Goal: Navigation & Orientation: Find specific page/section

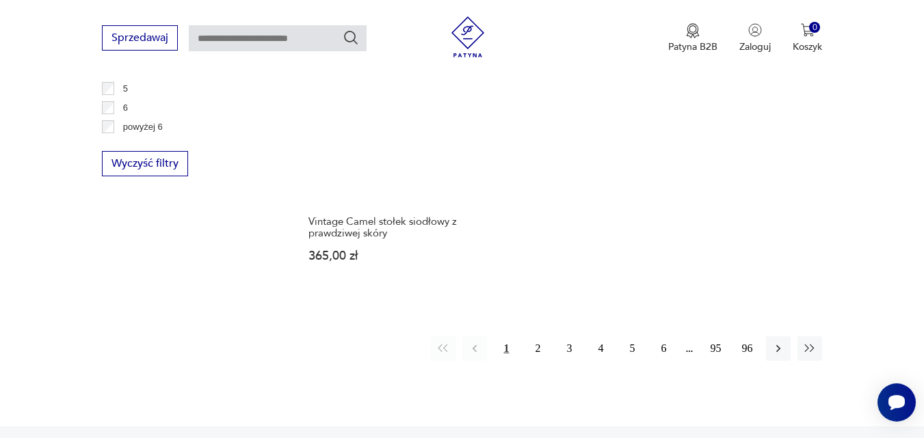
scroll to position [2140, 0]
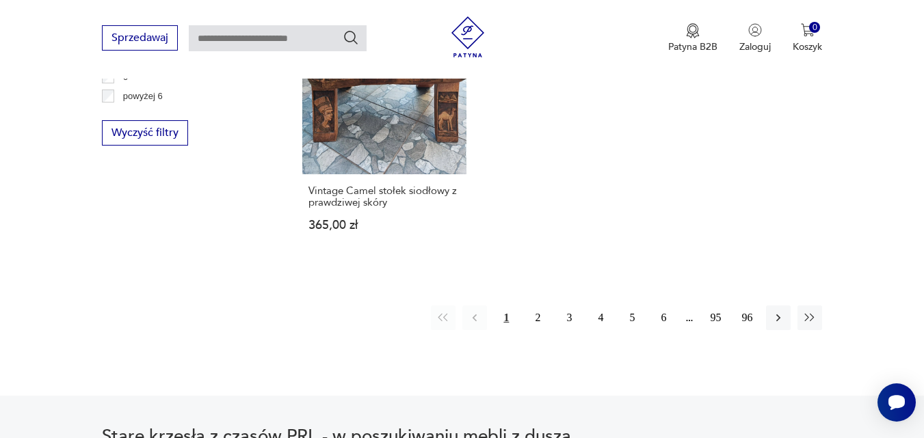
click at [797, 306] on div "1 2 3 4 5 6 95 96" at bounding box center [626, 318] width 391 height 25
click at [810, 311] on icon "button" at bounding box center [810, 318] width 14 height 14
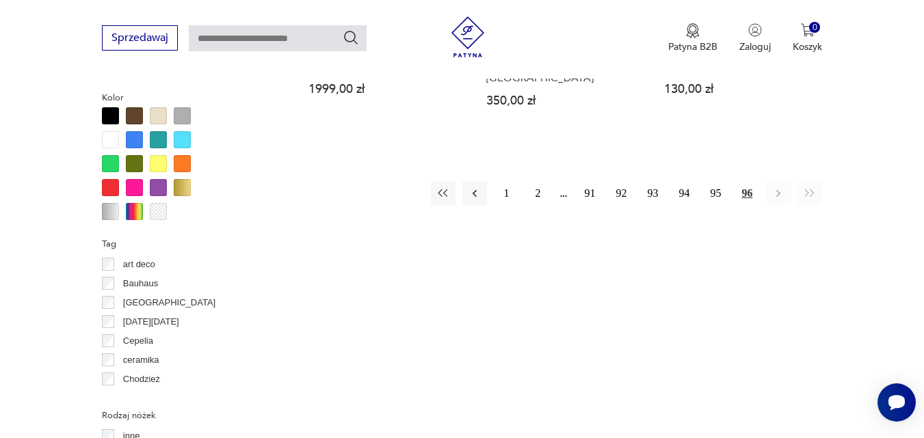
scroll to position [1320, 0]
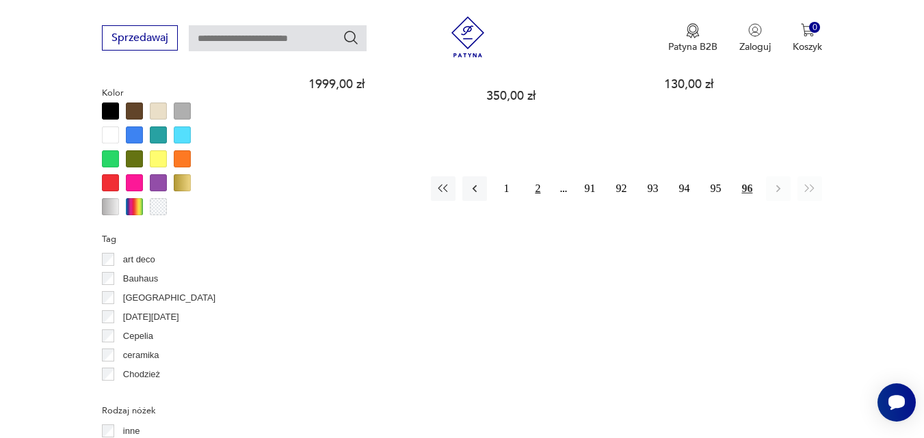
click at [537, 176] on button "2" at bounding box center [537, 188] width 25 height 25
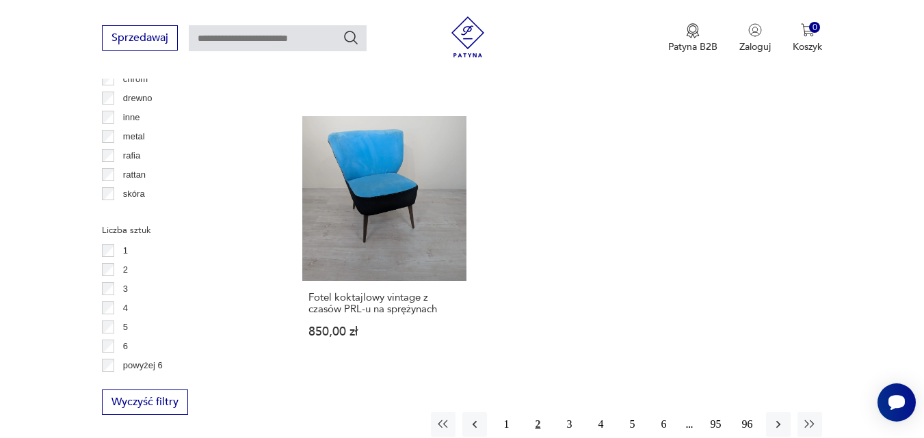
scroll to position [1867, 0]
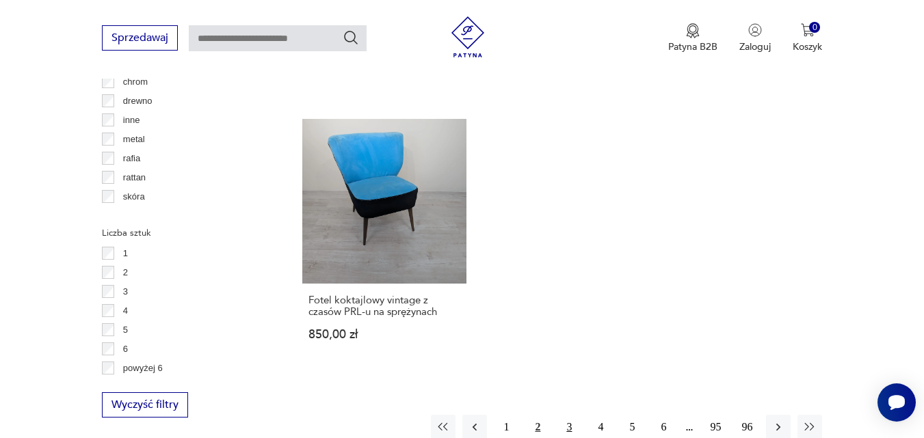
click at [565, 416] on button "3" at bounding box center [569, 427] width 25 height 25
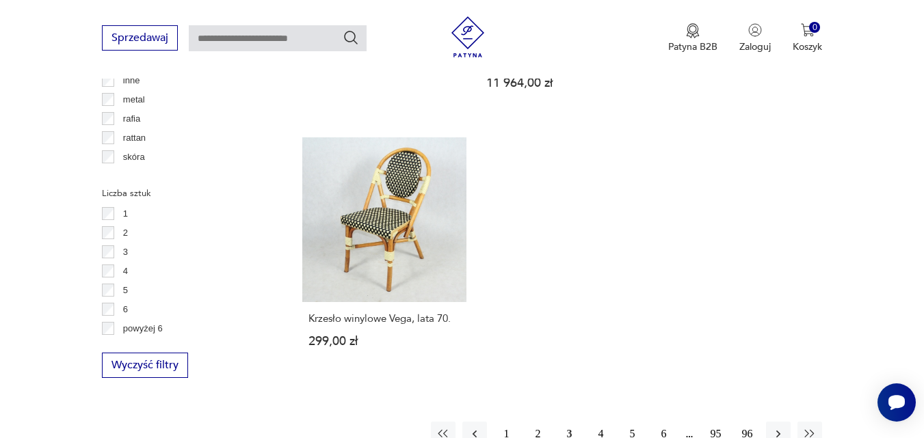
scroll to position [1936, 0]
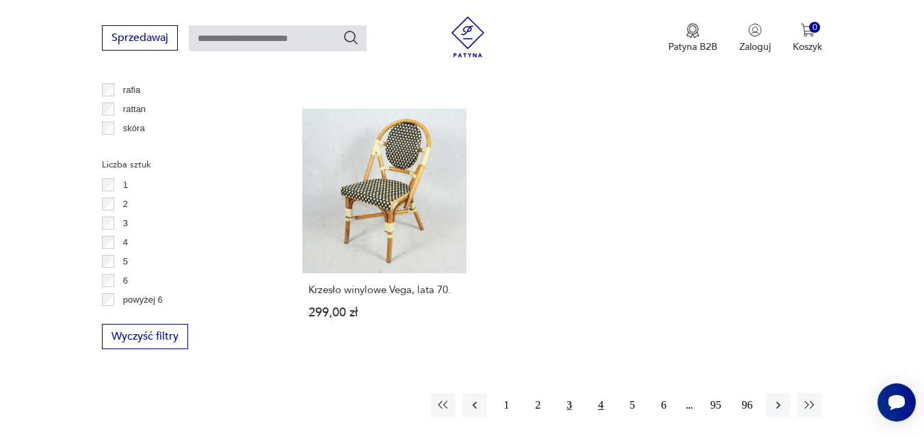
click at [601, 393] on button "4" at bounding box center [600, 405] width 25 height 25
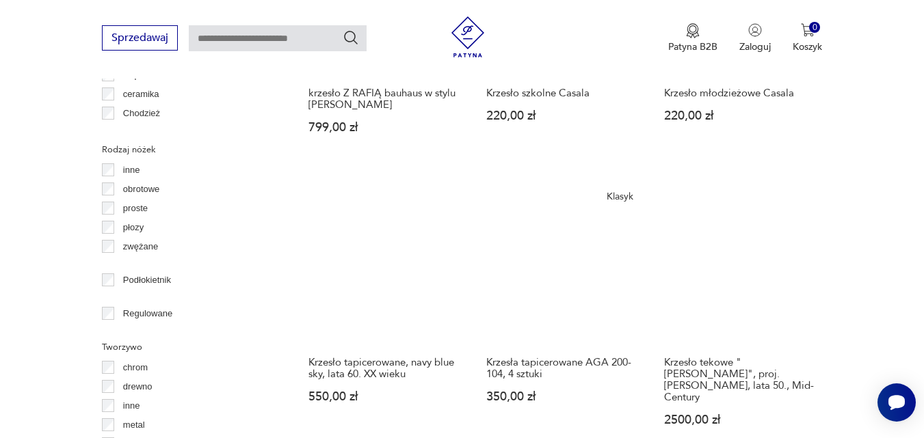
scroll to position [1799, 0]
